Goal: Task Accomplishment & Management: Use online tool/utility

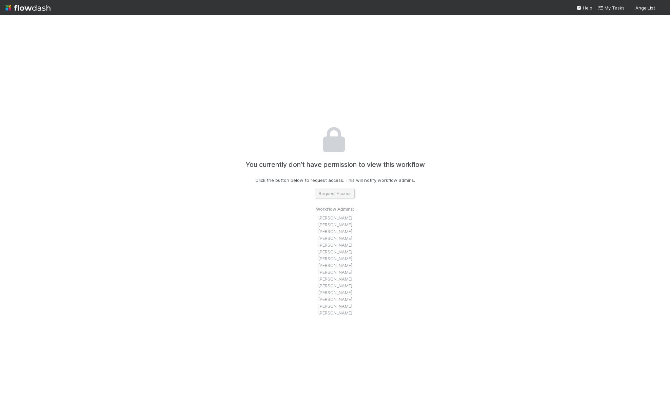
click at [346, 194] on button "Request Access" at bounding box center [335, 193] width 39 height 9
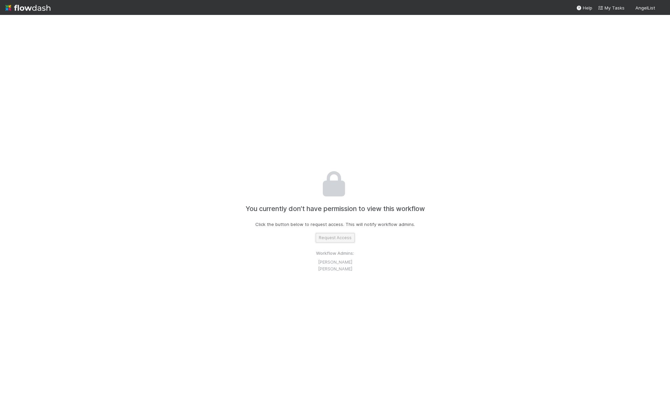
click at [342, 239] on button "Request Access" at bounding box center [335, 237] width 39 height 9
